Goal: Entertainment & Leisure: Consume media (video, audio)

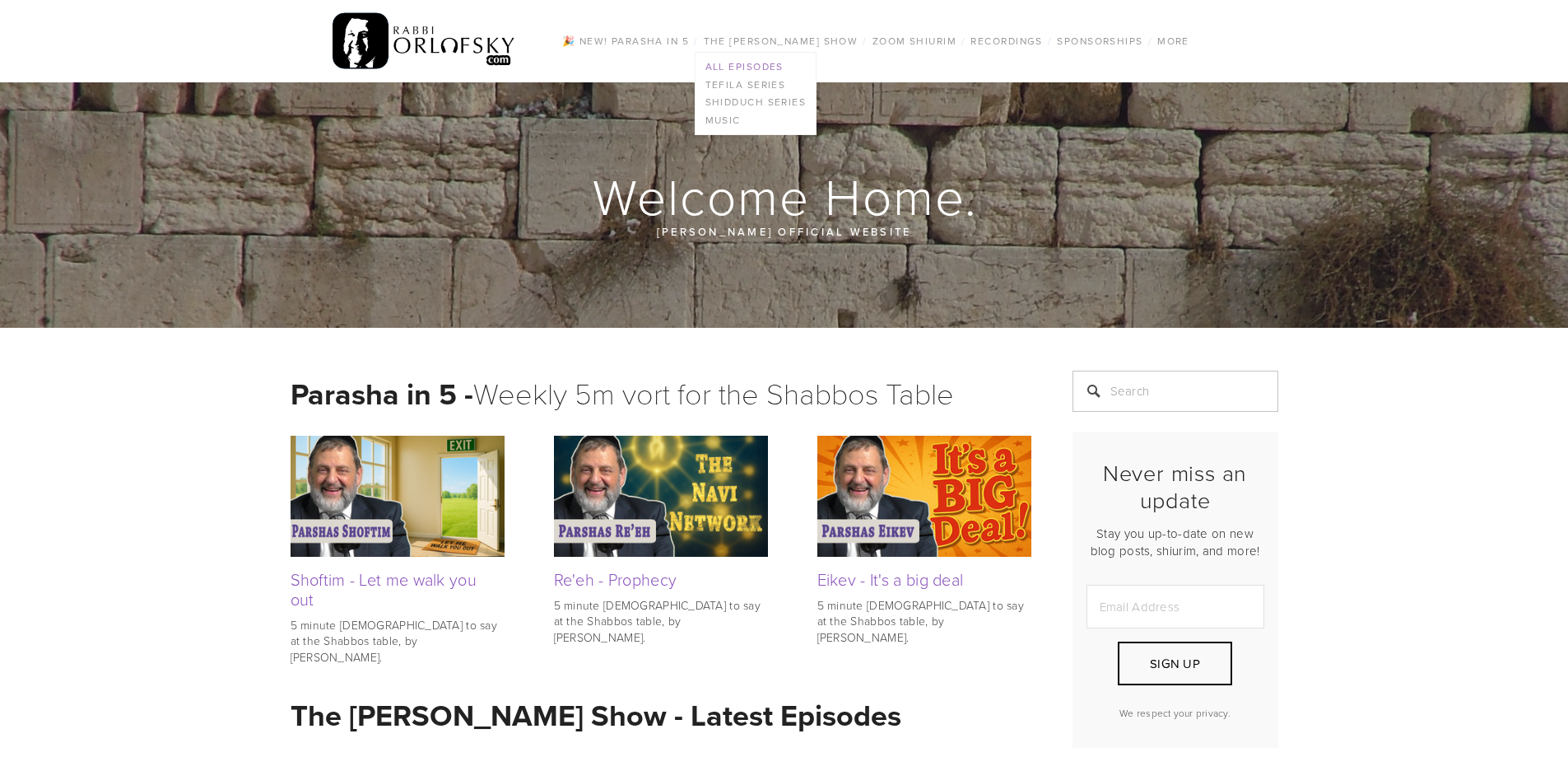
click at [757, 62] on link "All Episodes" at bounding box center [756, 67] width 121 height 18
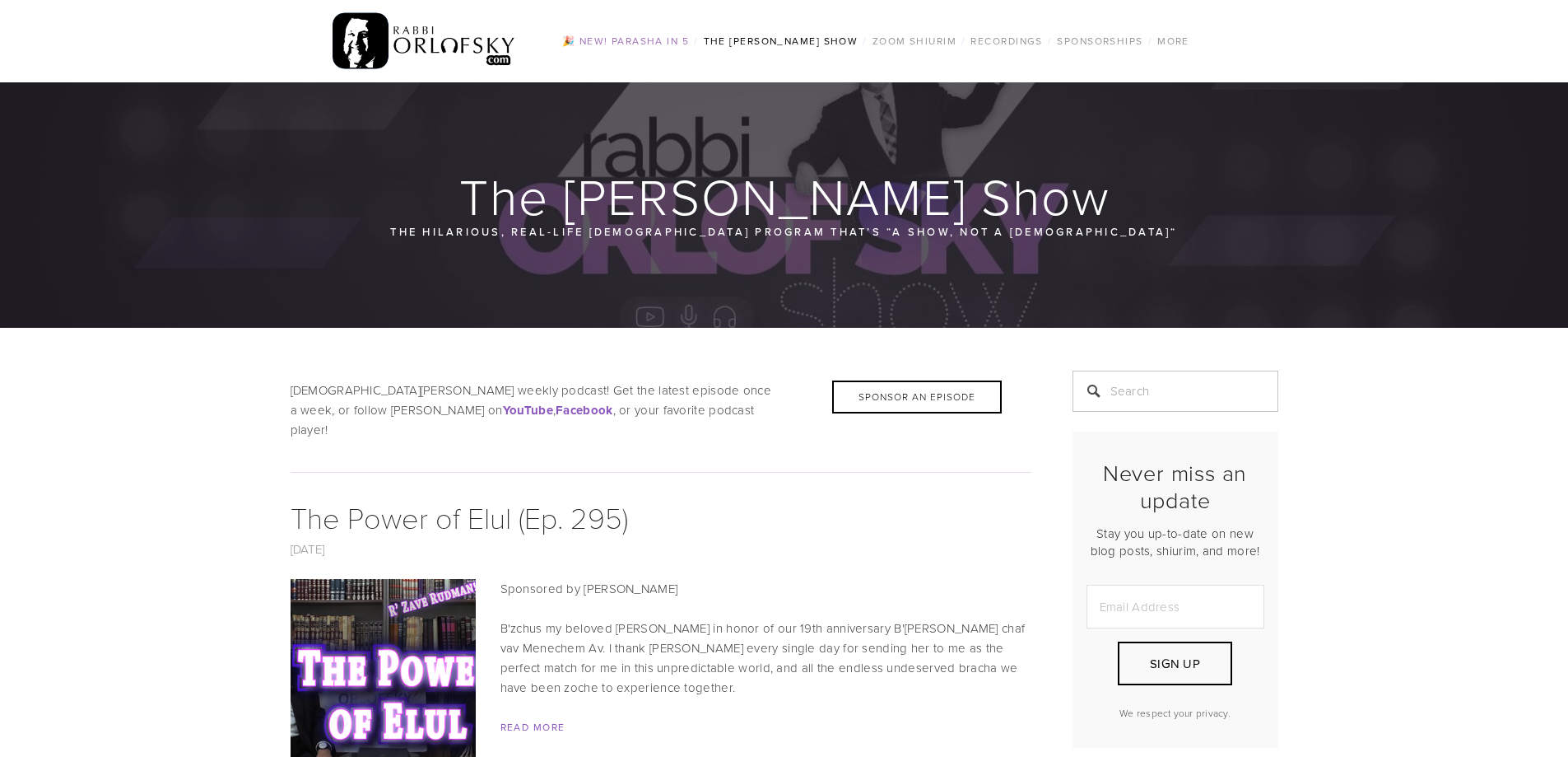
click at [648, 44] on link "🎉 NEW! Parasha in 5" at bounding box center [626, 41] width 137 height 22
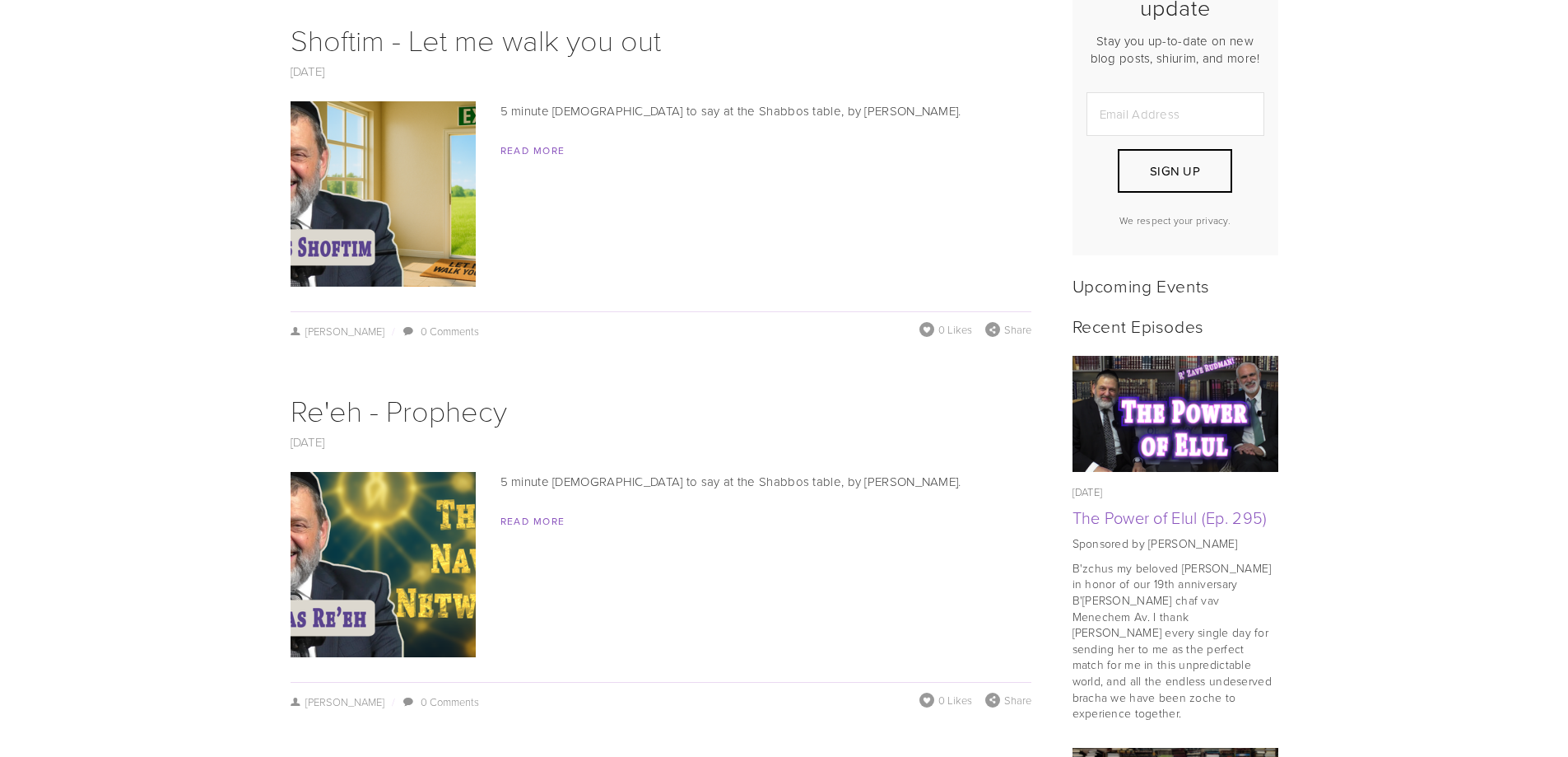
scroll to position [494, 0]
